Goal: Complete application form

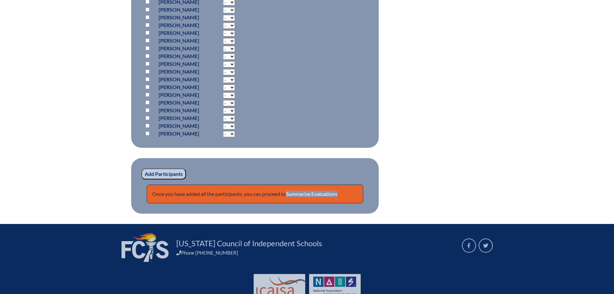
scroll to position [618, 0]
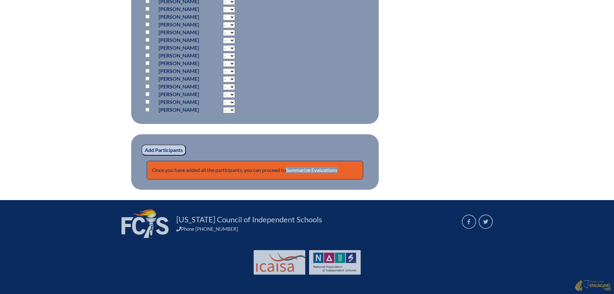
click at [170, 150] on input "Add Participants" at bounding box center [164, 149] width 45 height 11
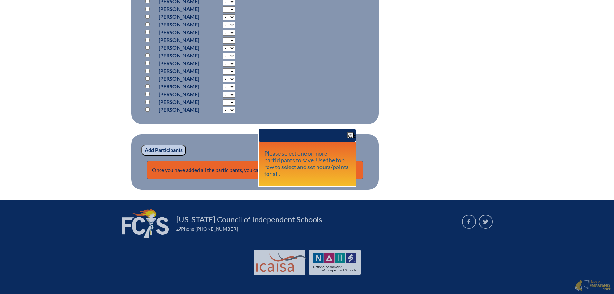
click at [223, 147] on p "Add Participants" at bounding box center [255, 149] width 227 height 11
click at [351, 133] on span "button" at bounding box center [350, 135] width 5 height 5
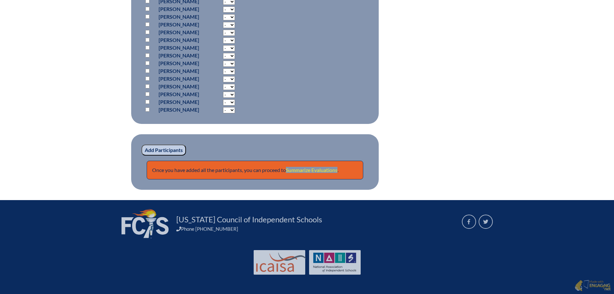
click at [313, 169] on link "Summarize Evaluations" at bounding box center [312, 170] width 52 height 6
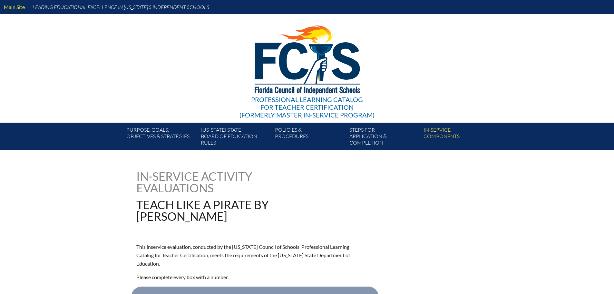
type input "0"
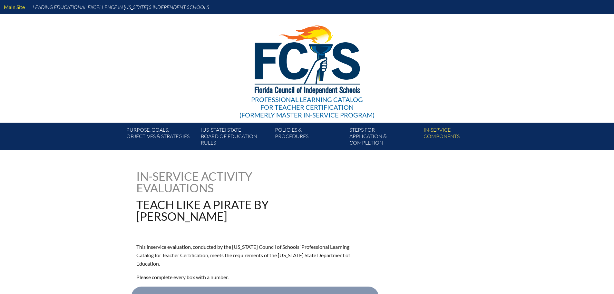
type input "0"
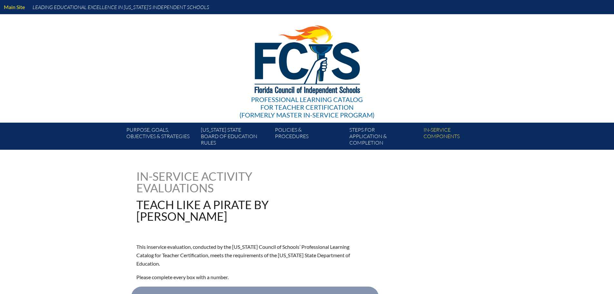
type input "0"
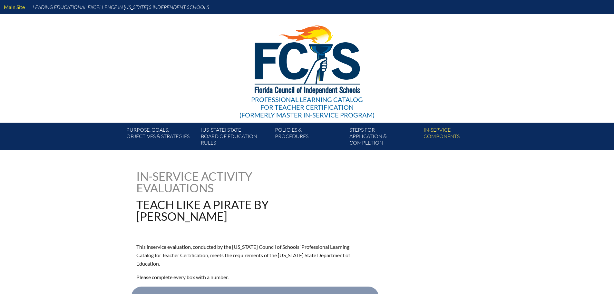
type input "0"
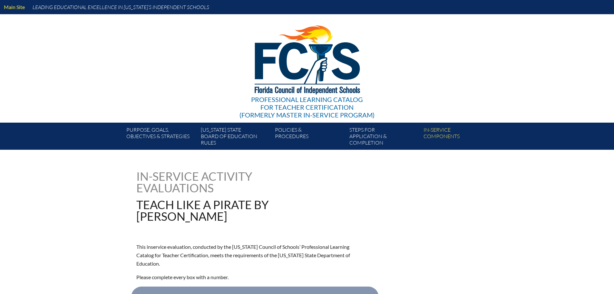
type input "0"
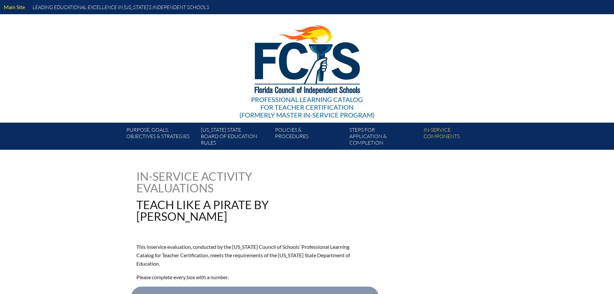
type input "0"
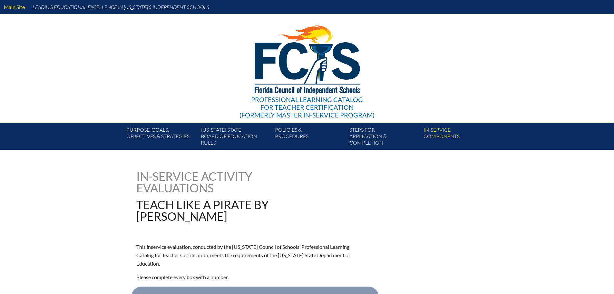
type input "0"
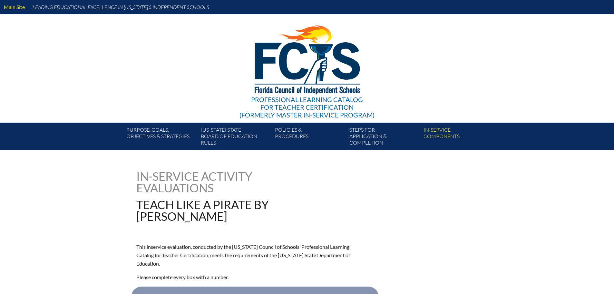
type input "0"
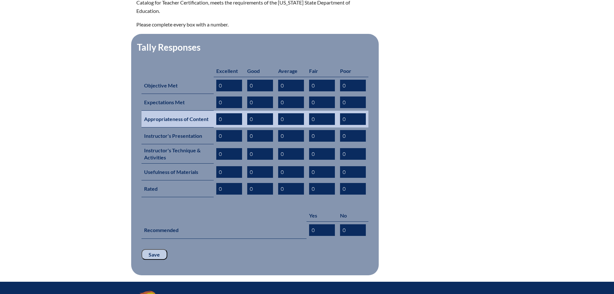
scroll to position [258, 0]
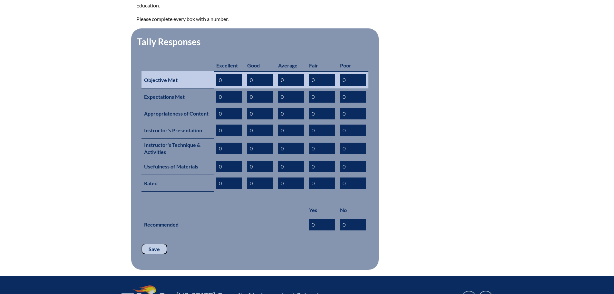
drag, startPoint x: 222, startPoint y: 71, endPoint x: 211, endPoint y: 68, distance: 12.0
click at [211, 71] on tr "Objective Met 0 0 0 0 0" at bounding box center [255, 79] width 227 height 17
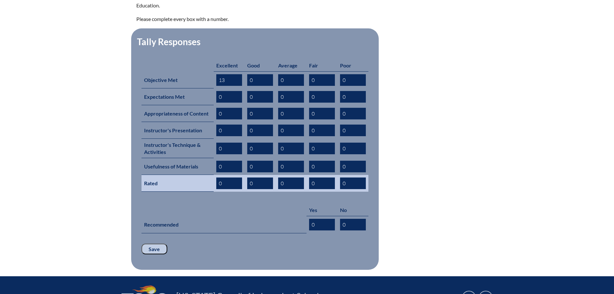
type input "13"
drag, startPoint x: 224, startPoint y: 173, endPoint x: 215, endPoint y: 170, distance: 9.2
click at [215, 175] on td "0" at bounding box center [229, 183] width 31 height 17
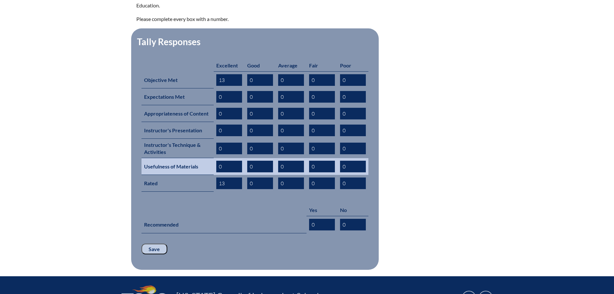
type input "13"
drag, startPoint x: 223, startPoint y: 155, endPoint x: 214, endPoint y: 153, distance: 9.2
click at [214, 158] on td "0" at bounding box center [229, 166] width 31 height 17
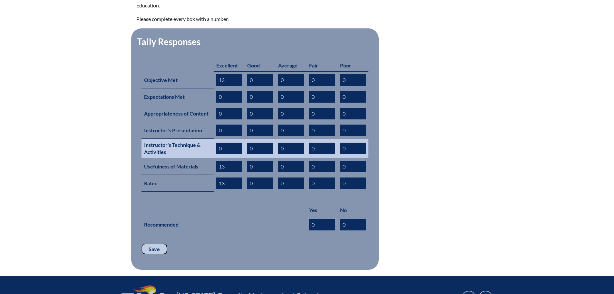
type input "13"
drag, startPoint x: 223, startPoint y: 137, endPoint x: 214, endPoint y: 135, distance: 9.2
click at [214, 139] on td "0" at bounding box center [229, 148] width 31 height 19
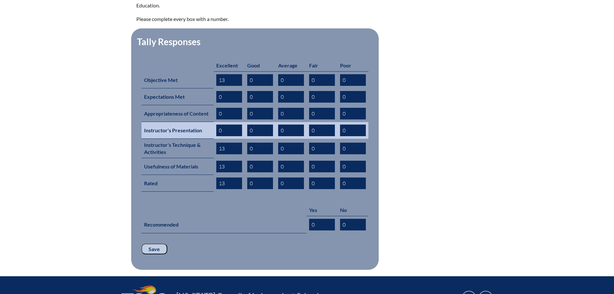
type input "13"
drag, startPoint x: 226, startPoint y: 119, endPoint x: 217, endPoint y: 120, distance: 9.4
click at [217, 124] on input "0" at bounding box center [229, 130] width 26 height 12
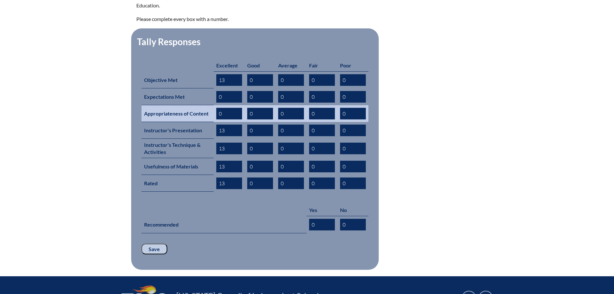
type input "13"
drag, startPoint x: 221, startPoint y: 105, endPoint x: 218, endPoint y: 104, distance: 3.3
click at [218, 108] on input "0" at bounding box center [229, 114] width 26 height 12
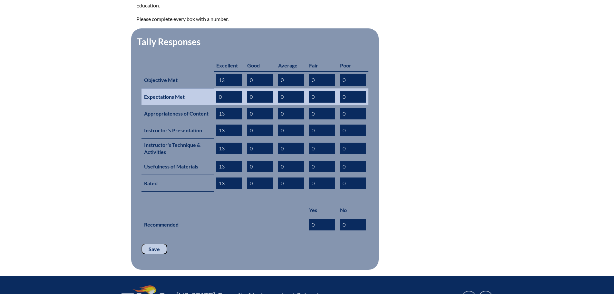
type input "13"
drag, startPoint x: 224, startPoint y: 88, endPoint x: 218, endPoint y: 87, distance: 6.2
click at [218, 91] on input "0" at bounding box center [229, 97] width 26 height 12
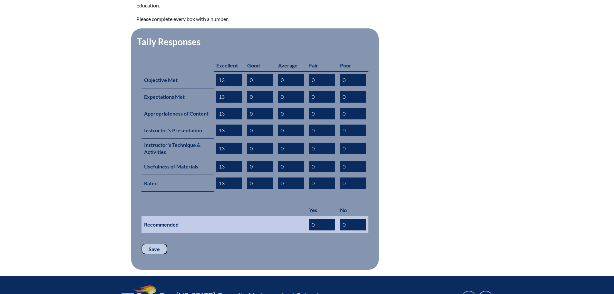
type input "13"
click at [317, 219] on input "0" at bounding box center [322, 225] width 26 height 12
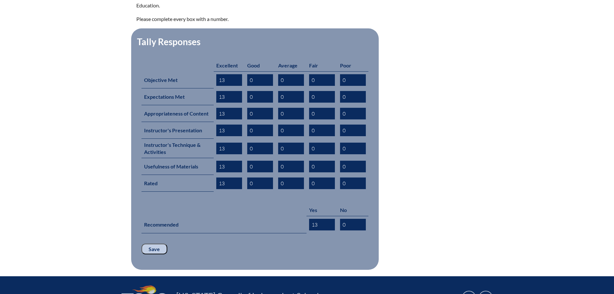
type input "13"
click at [159, 243] on input "Save" at bounding box center [155, 248] width 26 height 11
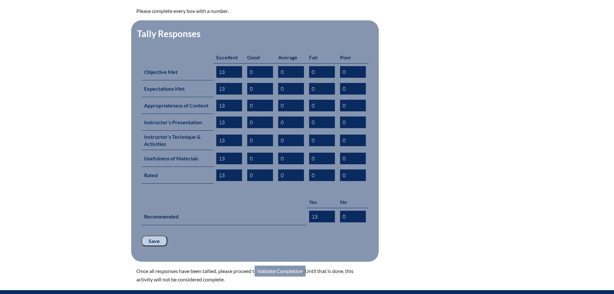
scroll to position [344, 0]
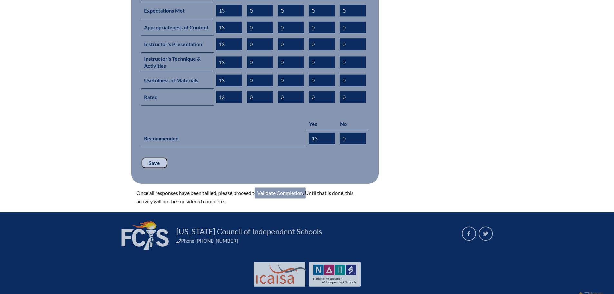
click at [290, 187] on link "Validate Completion" at bounding box center [280, 192] width 51 height 11
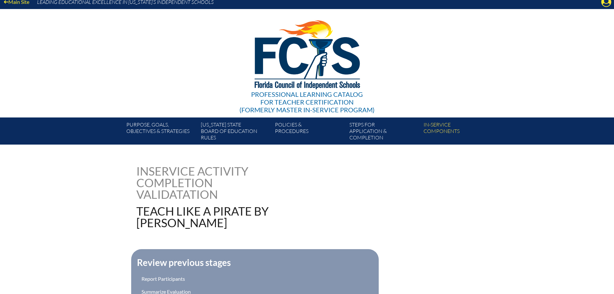
scroll to position [161, 0]
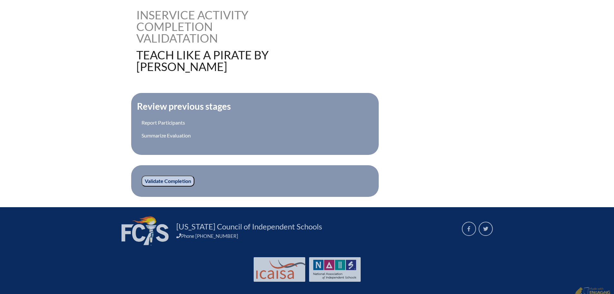
click at [178, 181] on input "Validate Completion" at bounding box center [168, 180] width 53 height 11
